Goal: Connect with others: Follow

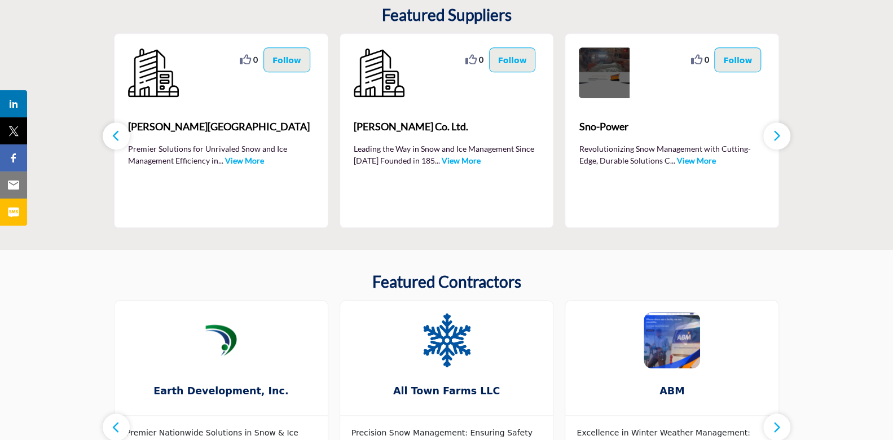
scroll to position [395, 0]
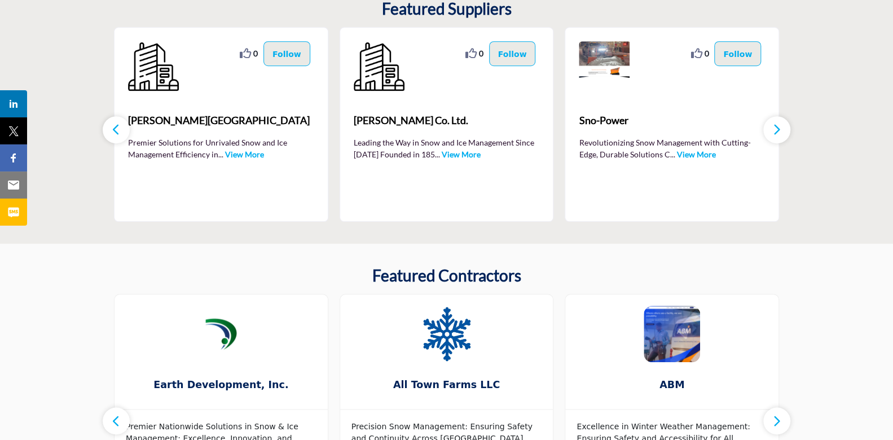
click at [688, 151] on link "View More" at bounding box center [695, 154] width 39 height 10
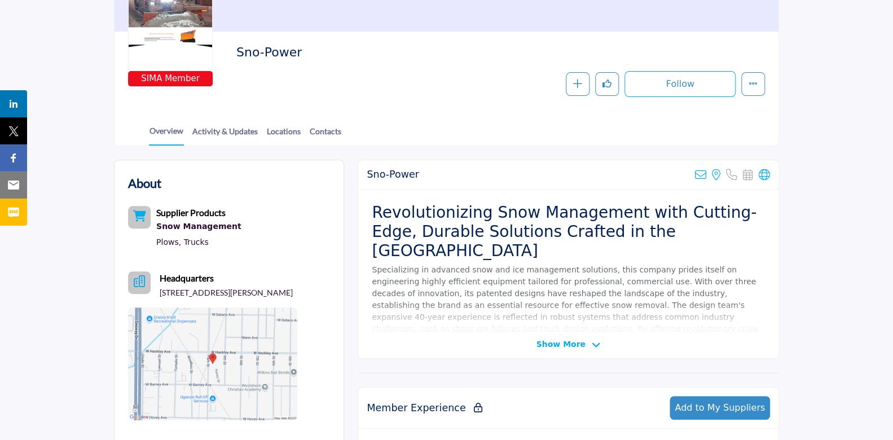
scroll to position [169, 0]
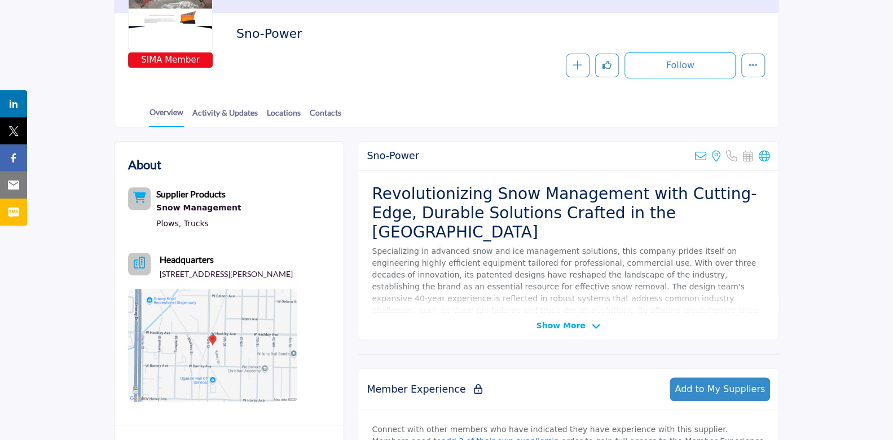
click at [592, 327] on icon at bounding box center [596, 327] width 9 height 10
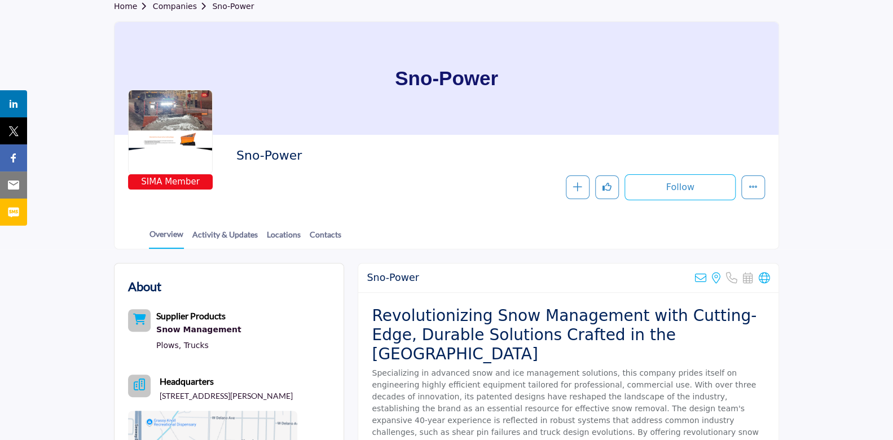
scroll to position [0, 0]
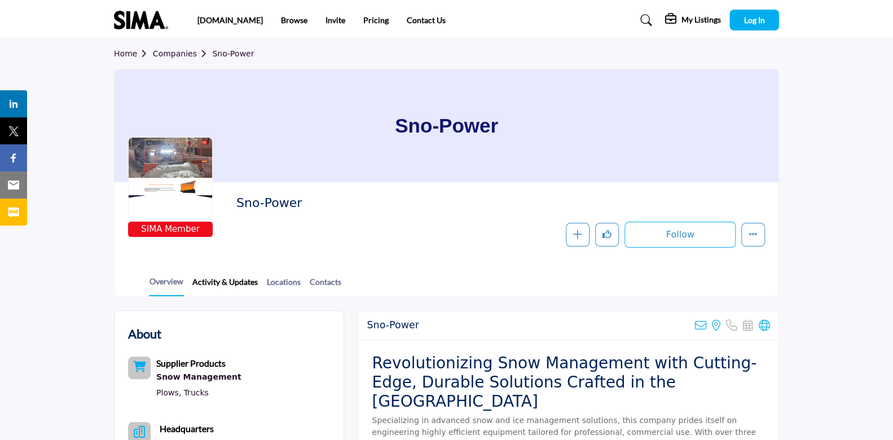
click at [230, 282] on link "Activity & Updates" at bounding box center [225, 286] width 67 height 20
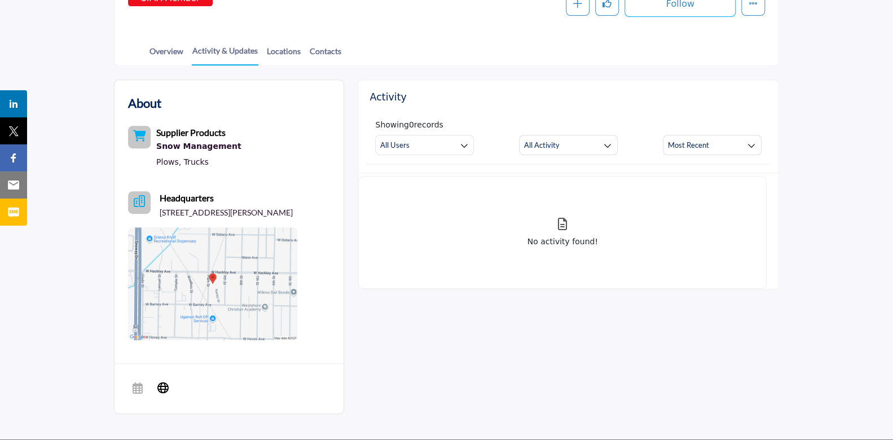
scroll to position [54, 0]
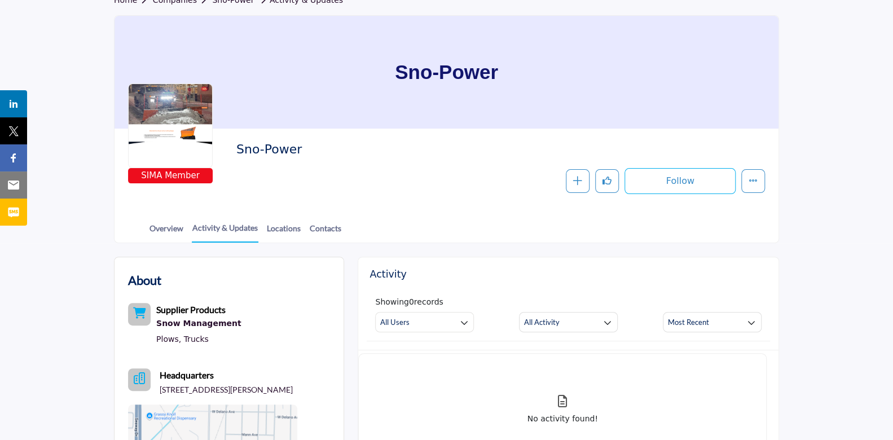
click at [505, 171] on div "Follow Following Message Recommend Add to My Suppliers Claim Listing" at bounding box center [580, 181] width 370 height 26
